Goal: Information Seeking & Learning: Learn about a topic

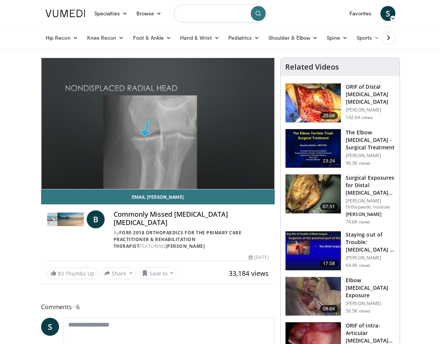
click at [220, 14] on input "Search topics, interventions" at bounding box center [221, 13] width 94 height 18
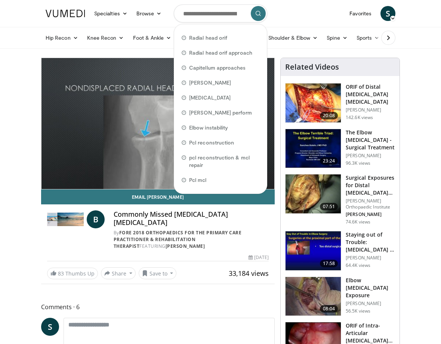
click at [227, 39] on div "Radial head orif" at bounding box center [220, 37] width 87 height 15
type input "**********"
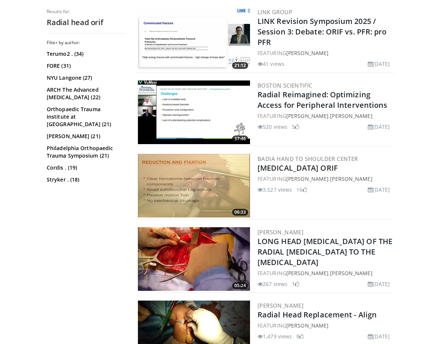
scroll to position [1356, 0]
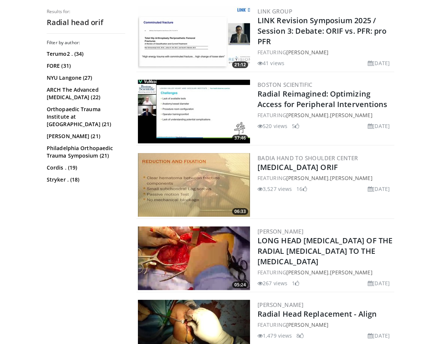
click at [191, 187] on img at bounding box center [194, 185] width 112 height 64
click at [210, 187] on img at bounding box center [194, 185] width 112 height 64
click at [192, 183] on img at bounding box center [194, 185] width 112 height 64
click at [208, 165] on img at bounding box center [194, 185] width 112 height 64
click at [217, 194] on img at bounding box center [194, 185] width 112 height 64
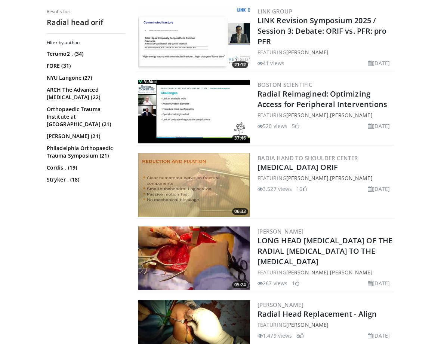
scroll to position [1270, 0]
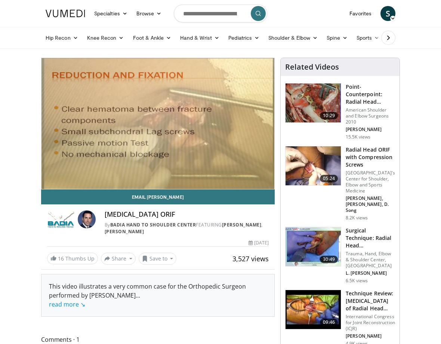
click at [196, 104] on div "10 seconds Tap to unmute" at bounding box center [158, 123] width 233 height 131
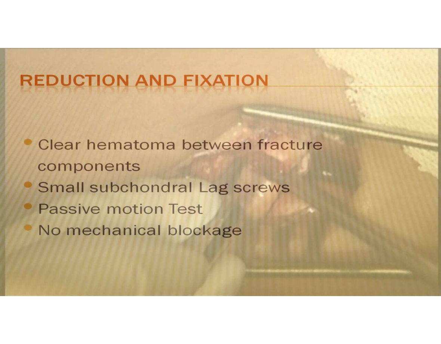
click at [322, 101] on div "10 seconds Tap to unmute" at bounding box center [220, 172] width 441 height 344
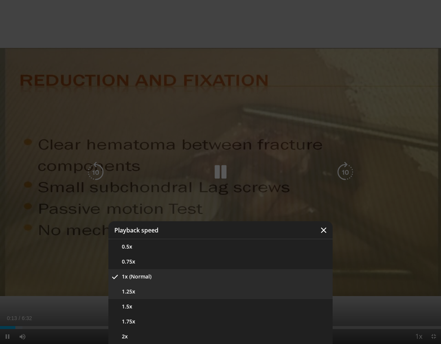
click at [246, 287] on button "1.25x" at bounding box center [220, 291] width 224 height 15
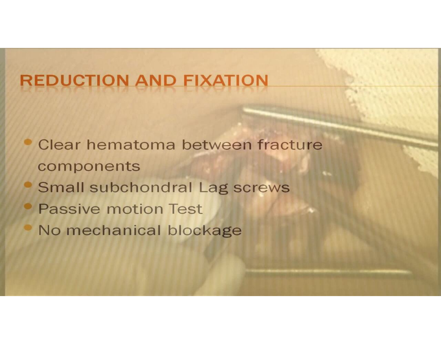
click at [185, 192] on div "10 seconds Tap to unmute" at bounding box center [220, 172] width 441 height 344
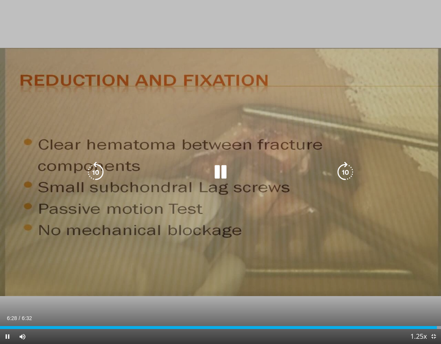
click at [218, 180] on icon "Video Player" at bounding box center [220, 172] width 21 height 21
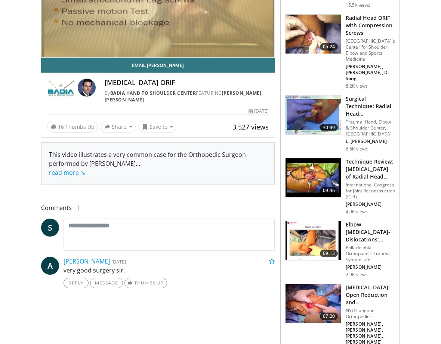
scroll to position [128, 0]
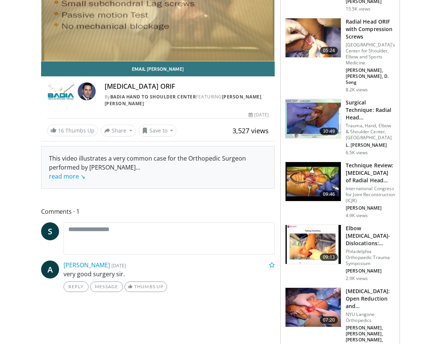
click at [317, 192] on img at bounding box center [313, 181] width 55 height 39
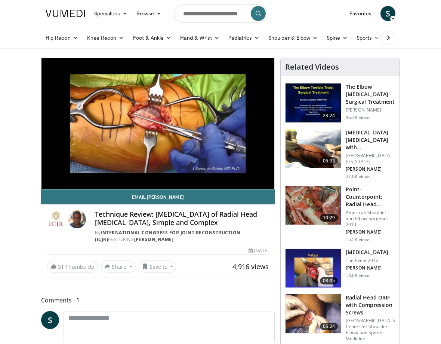
click at [168, 131] on icon "Video Player" at bounding box center [157, 123] width 21 height 21
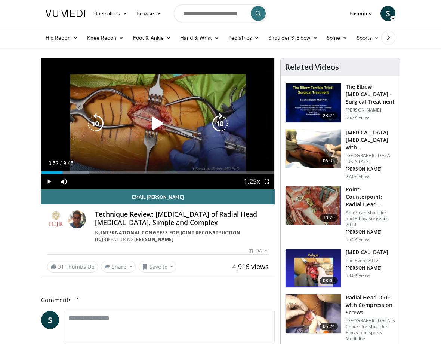
click at [254, 173] on div "Loaded : 20.32% 0:52" at bounding box center [158, 172] width 233 height 3
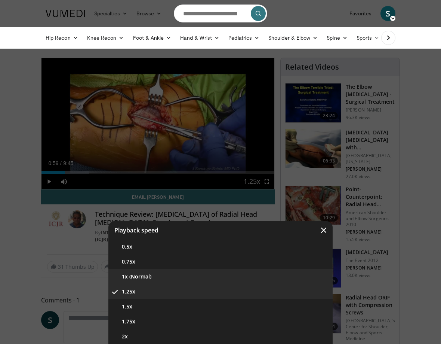
click at [137, 271] on button "1x (Normal)" at bounding box center [220, 276] width 224 height 15
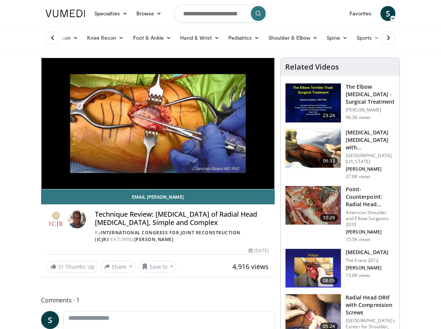
click at [91, 121] on icon "Video Player" at bounding box center [95, 123] width 21 height 21
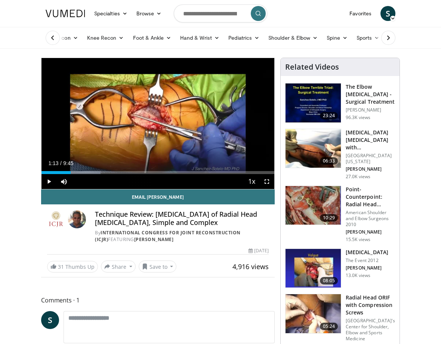
click at [133, 111] on div "10 seconds Tap to unmute" at bounding box center [158, 123] width 233 height 131
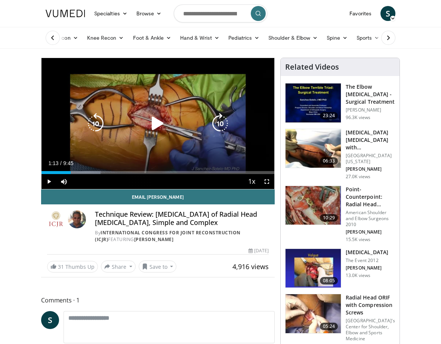
click at [162, 119] on icon "Video Player" at bounding box center [157, 123] width 21 height 21
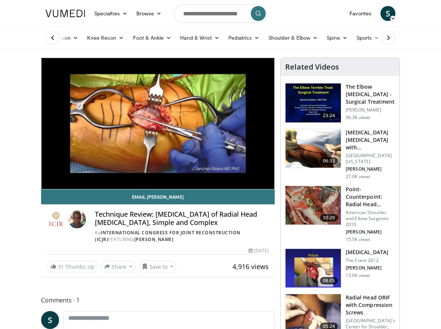
click at [93, 115] on icon "Video Player" at bounding box center [95, 123] width 21 height 21
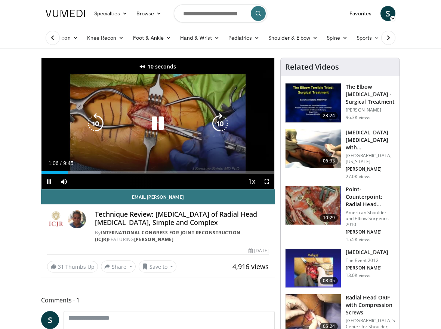
click at [100, 115] on icon "Video Player" at bounding box center [95, 123] width 21 height 21
click at [98, 127] on icon "Video Player" at bounding box center [95, 123] width 21 height 21
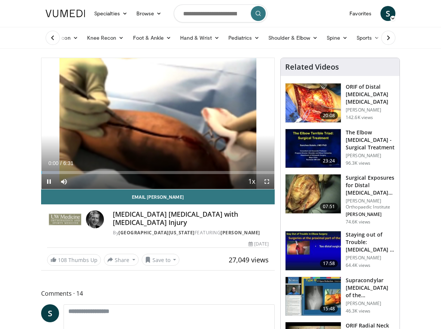
click at [264, 13] on button "submit" at bounding box center [258, 13] width 15 height 15
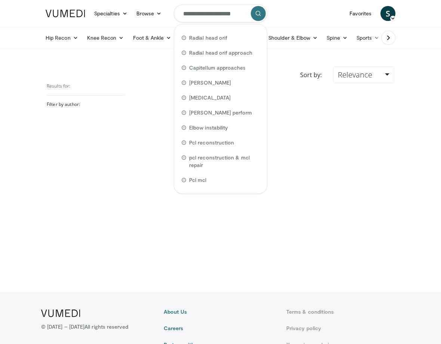
scroll to position [0, 10]
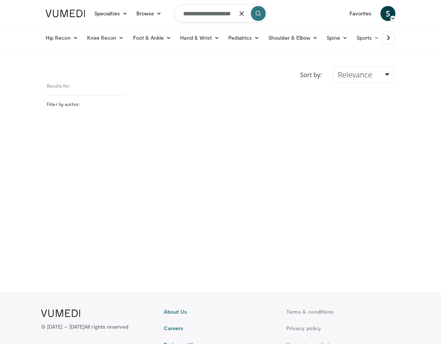
type input "**********"
click at [243, 17] on button "button" at bounding box center [242, 13] width 15 height 15
type input "**********"
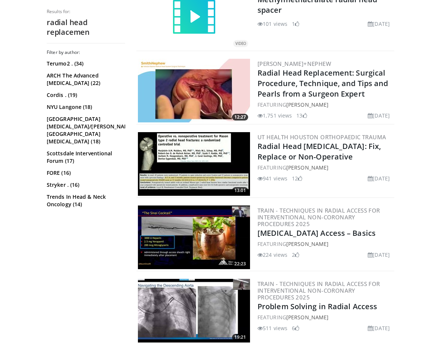
scroll to position [477, 0]
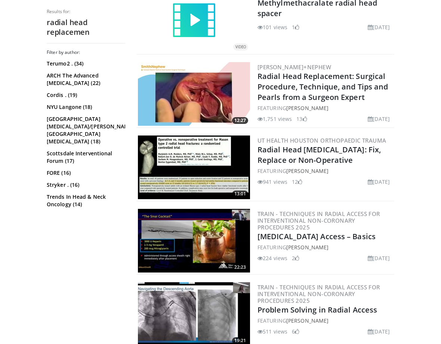
click at [178, 92] on img at bounding box center [194, 94] width 112 height 64
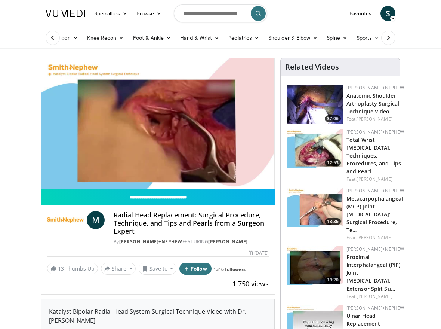
click at [109, 132] on div "10 seconds Tap to unmute" at bounding box center [158, 123] width 233 height 131
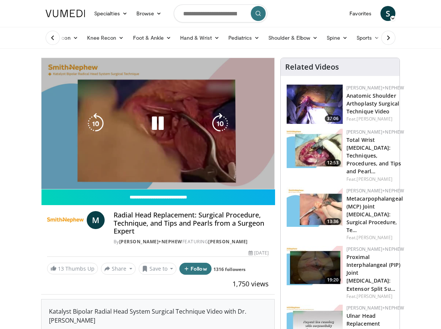
click at [98, 132] on icon "Video Player" at bounding box center [95, 123] width 21 height 21
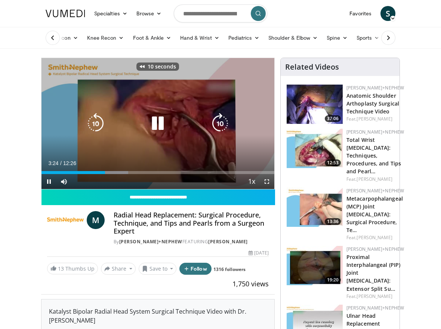
click at [95, 129] on icon "Video Player" at bounding box center [95, 123] width 21 height 21
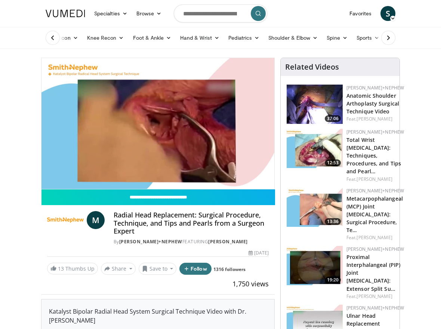
click at [102, 87] on div "30 seconds Tap to unmute" at bounding box center [158, 123] width 233 height 131
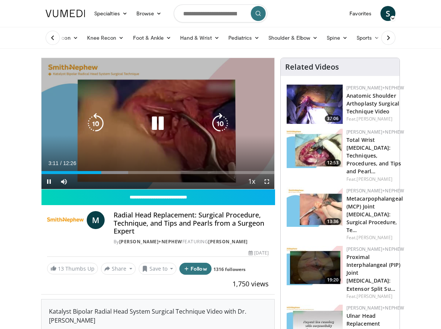
click at [98, 128] on icon "Video Player" at bounding box center [95, 123] width 21 height 21
